Goal: Browse casually

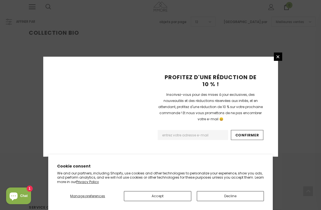
scroll to position [114, 0]
